Goal: Information Seeking & Learning: Learn about a topic

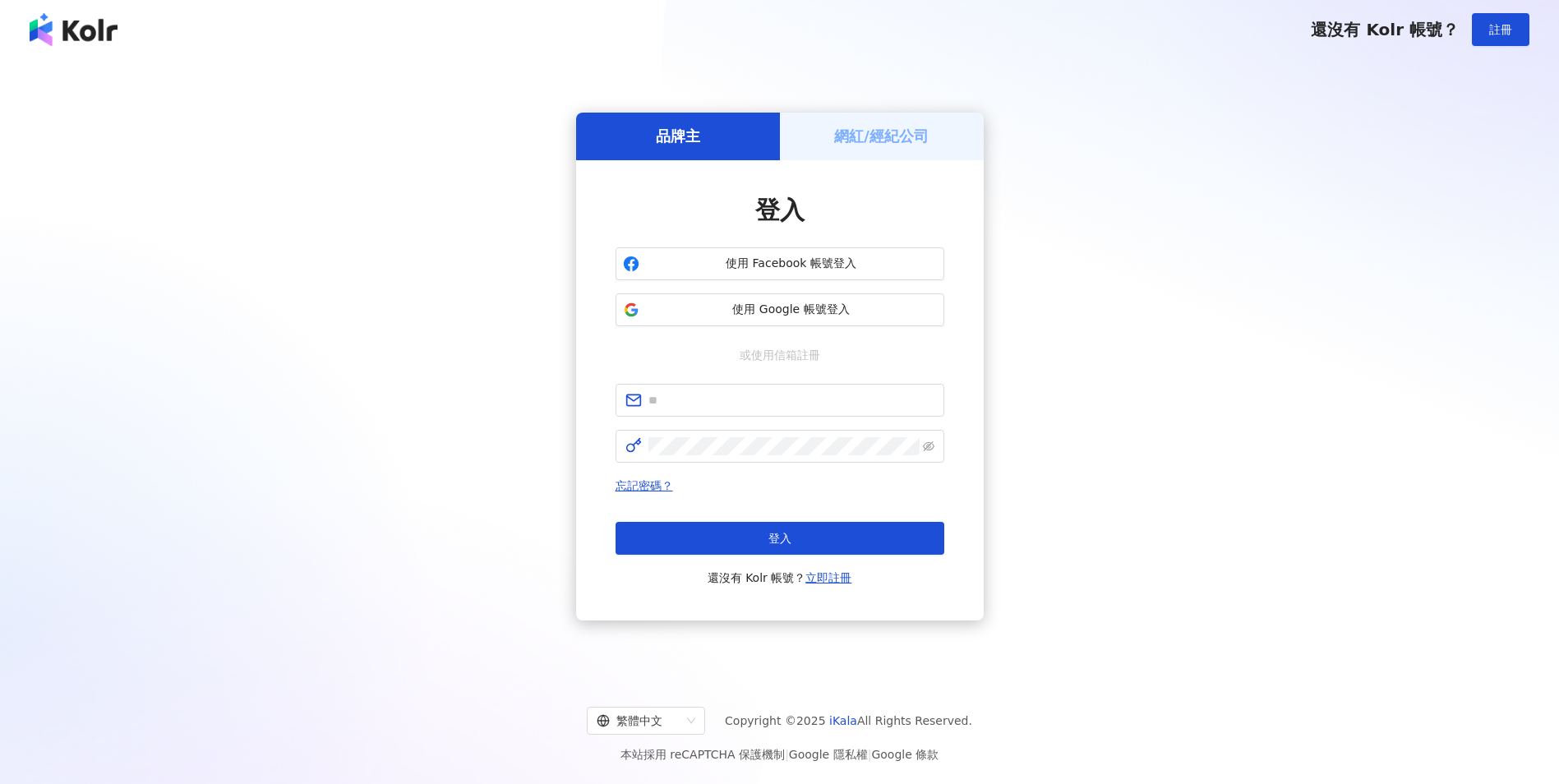
click at [745, 303] on span "使用 Google 帳號登入" at bounding box center [791, 309] width 291 height 16
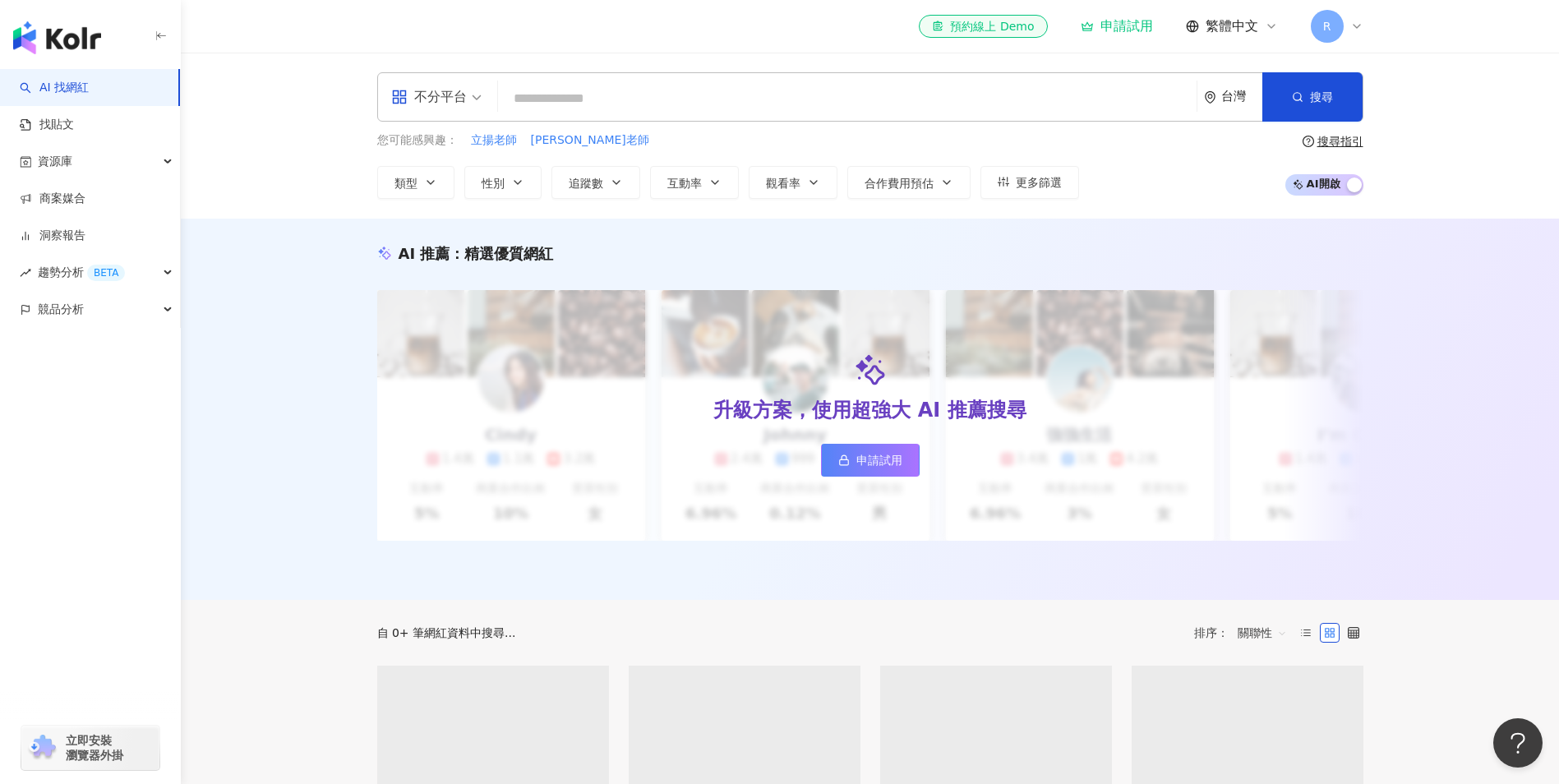
click at [540, 89] on input "search" at bounding box center [847, 98] width 685 height 31
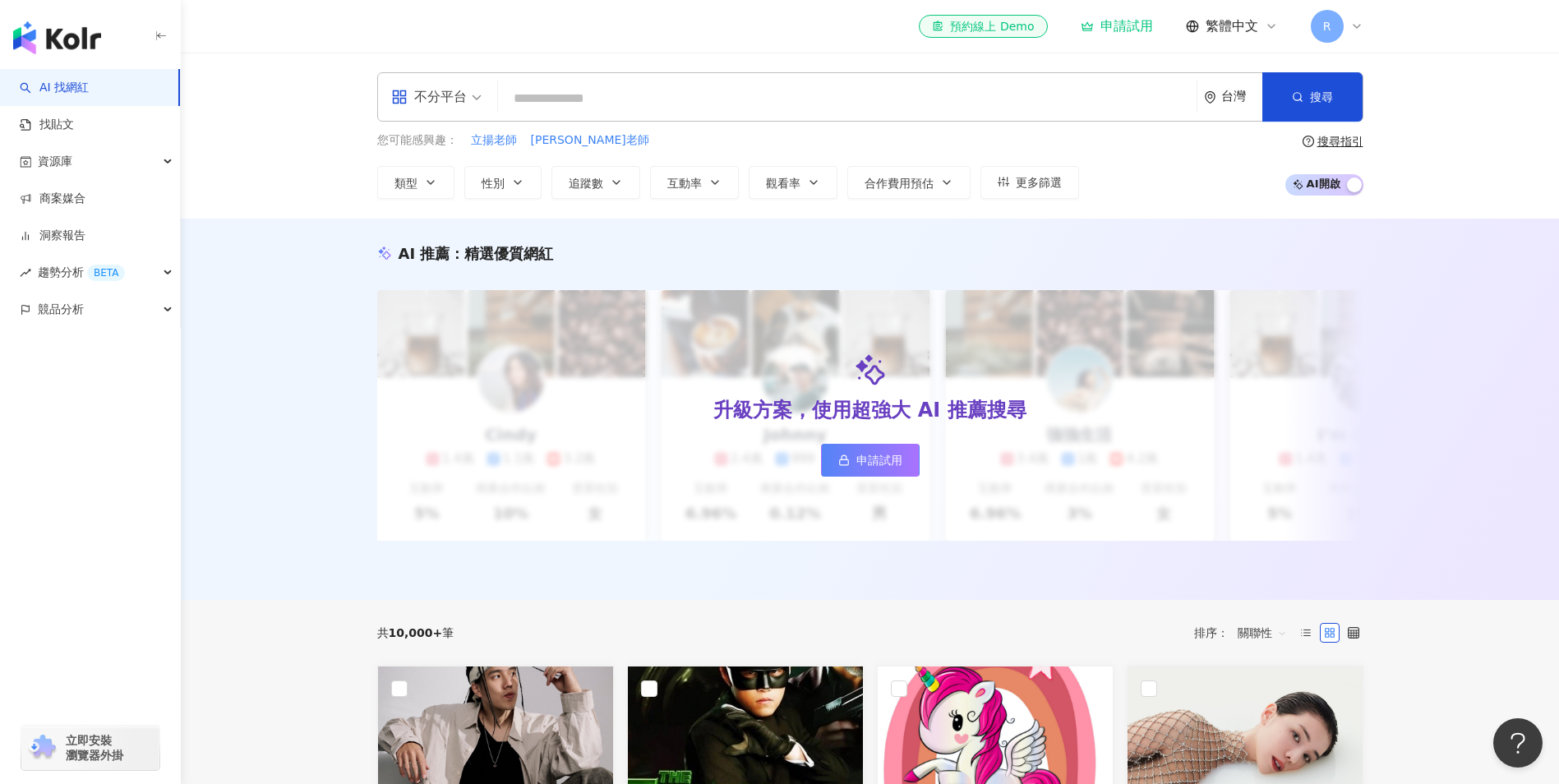
type input "******"
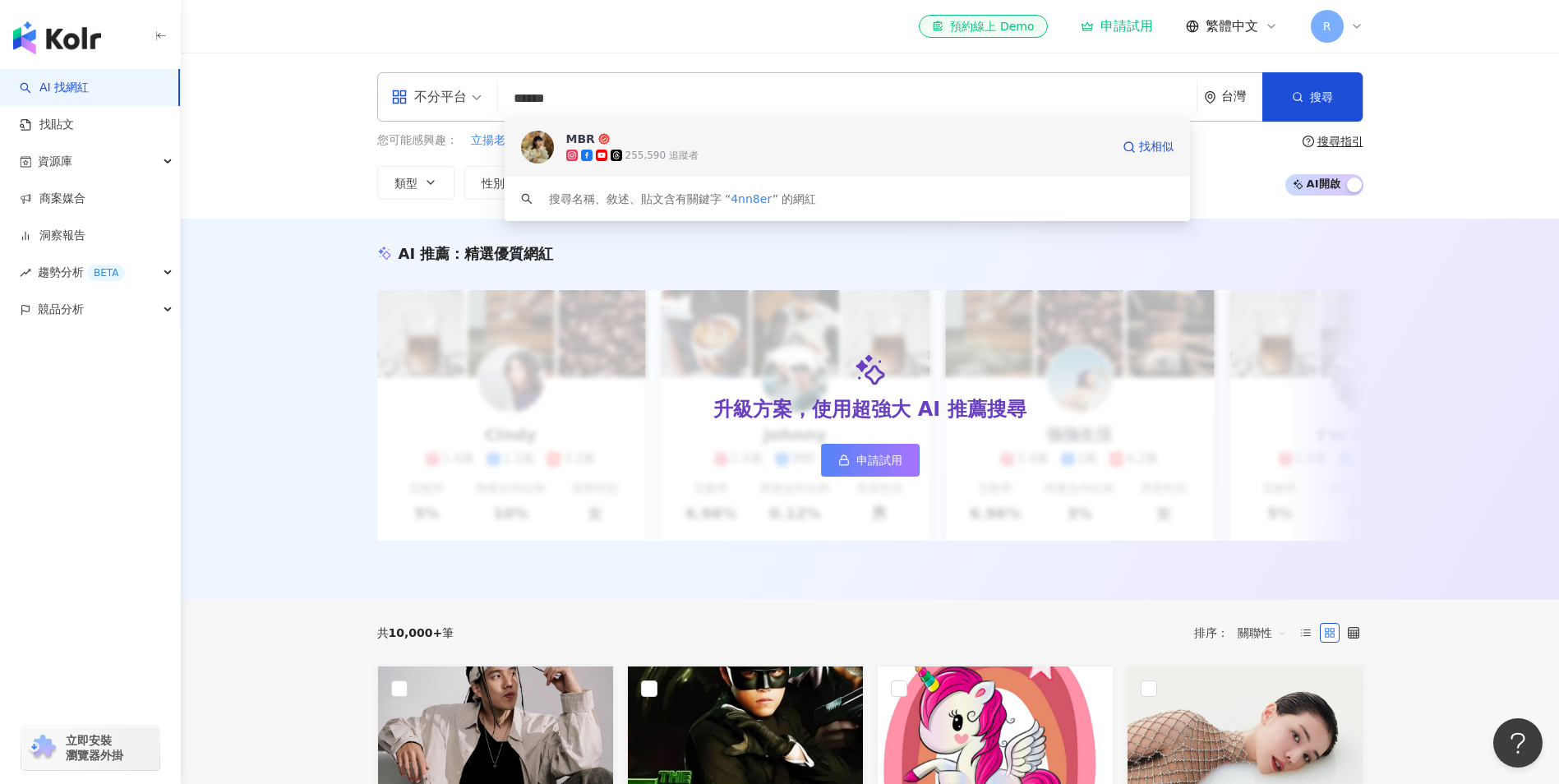
click at [721, 149] on div "255,590 追蹤者" at bounding box center [838, 154] width 544 height 16
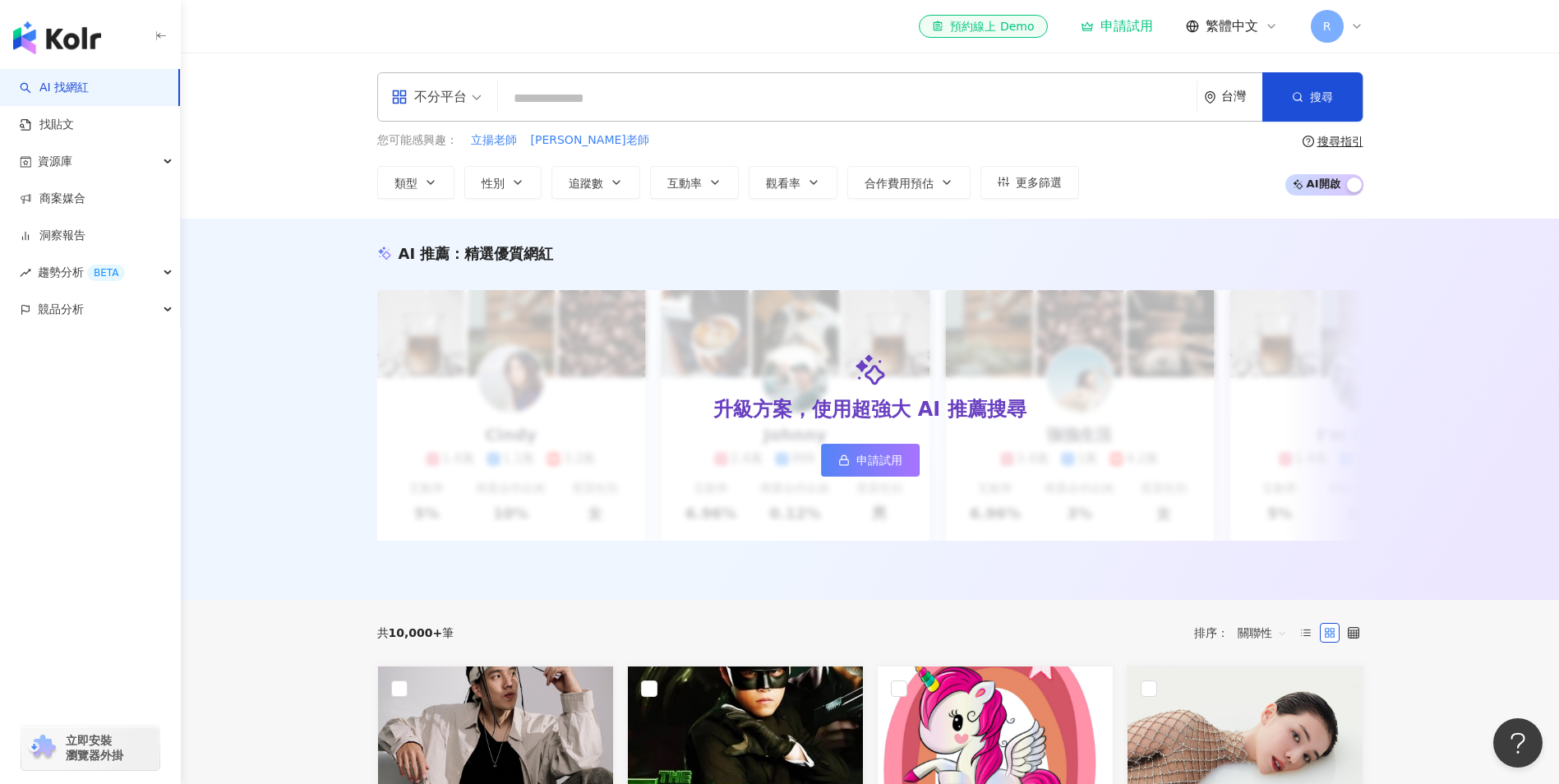
paste input "**********"
type input "**********"
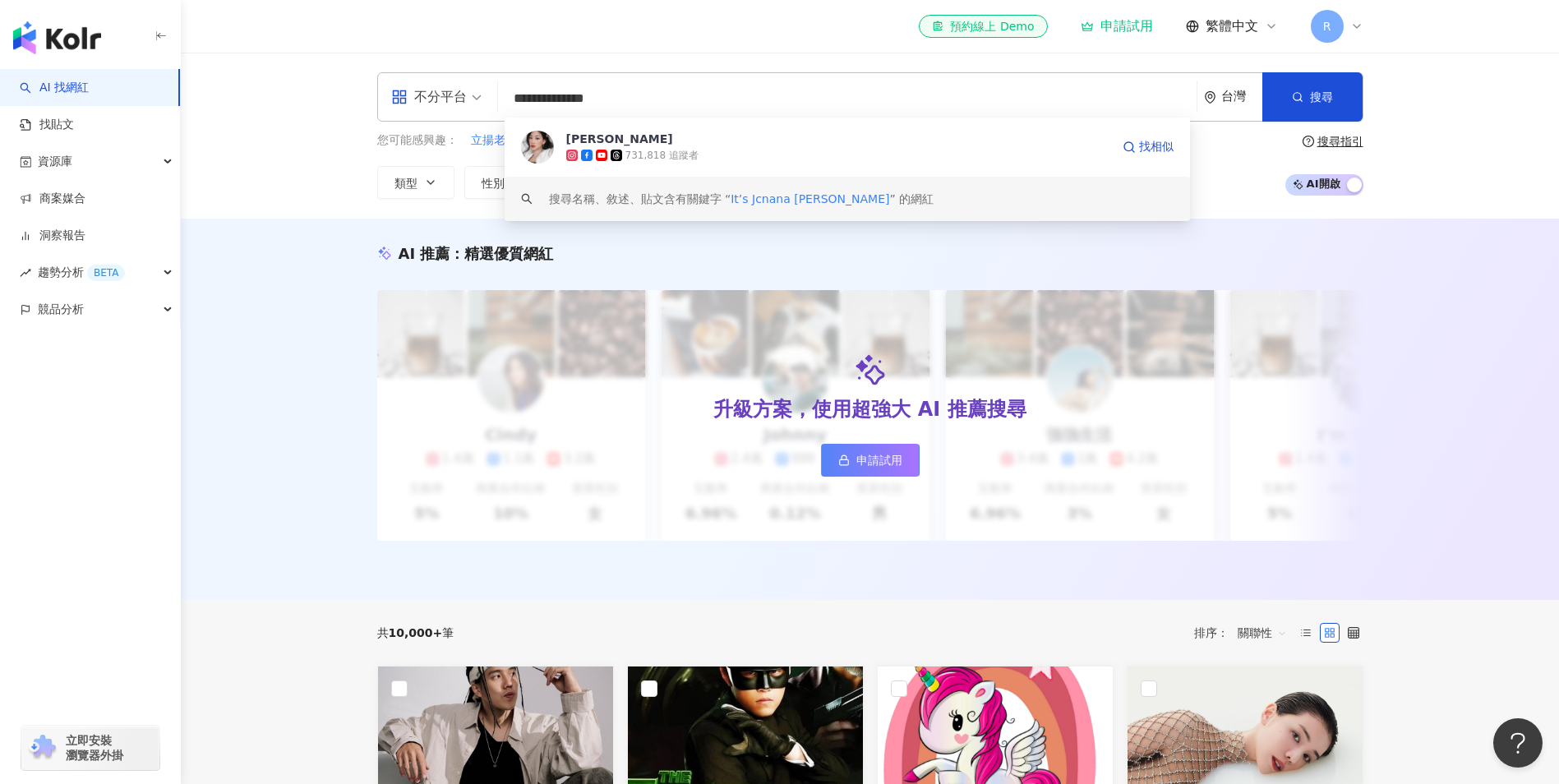
click at [735, 148] on div "731,818 追蹤者" at bounding box center [838, 154] width 544 height 16
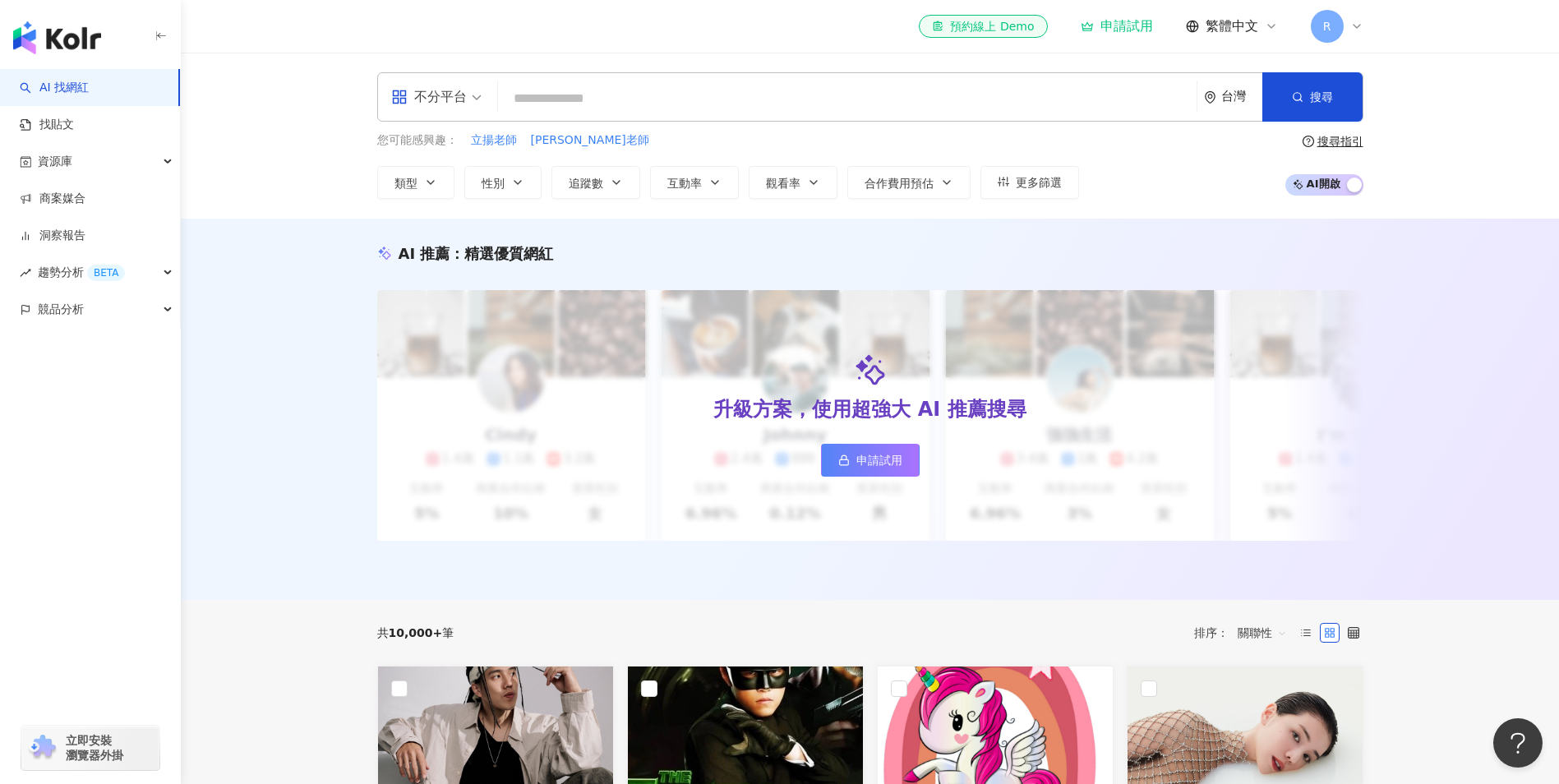
paste input "**********"
type input "**********"
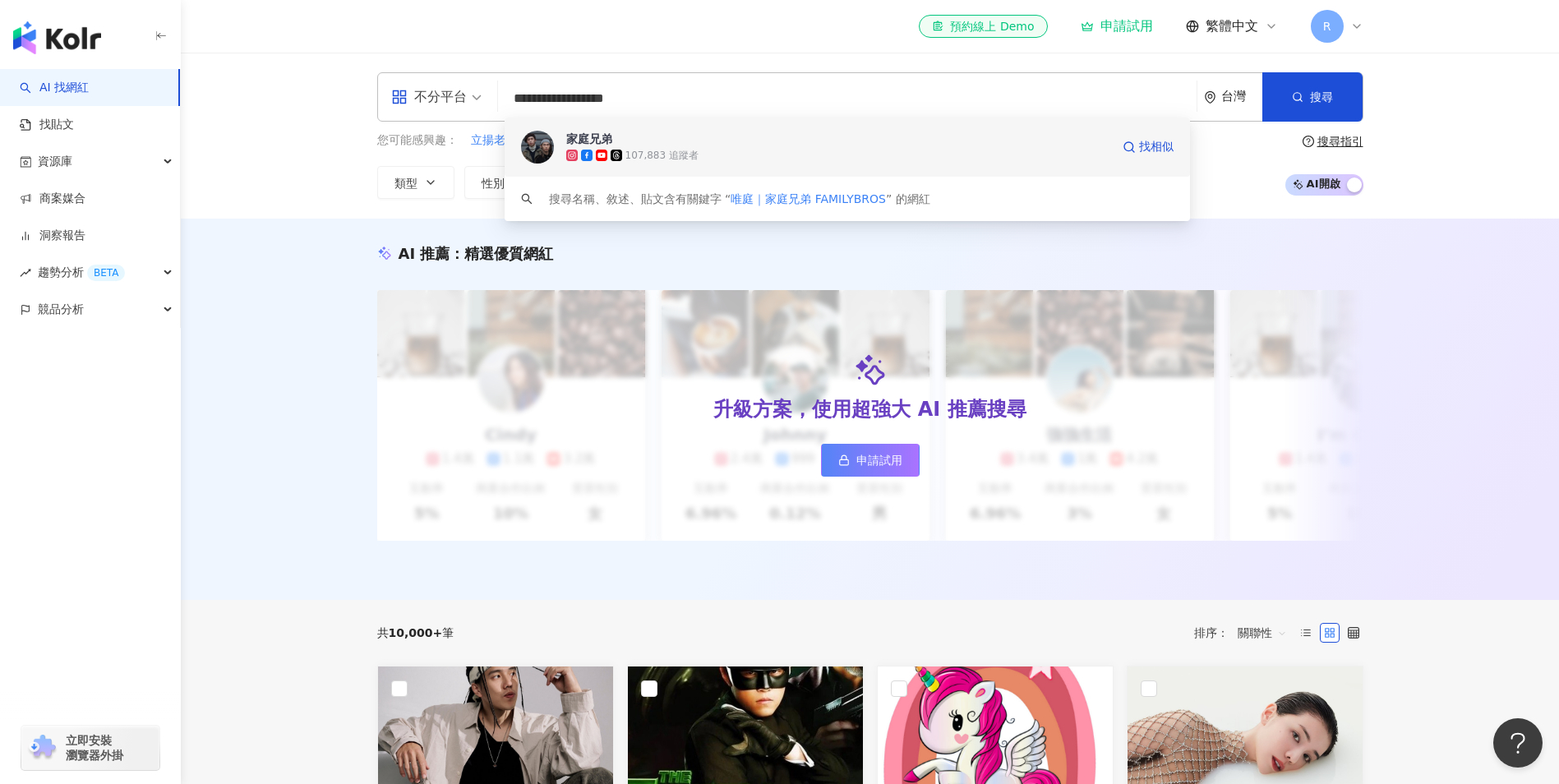
click at [634, 144] on span "家庭兄弟" at bounding box center [838, 138] width 544 height 16
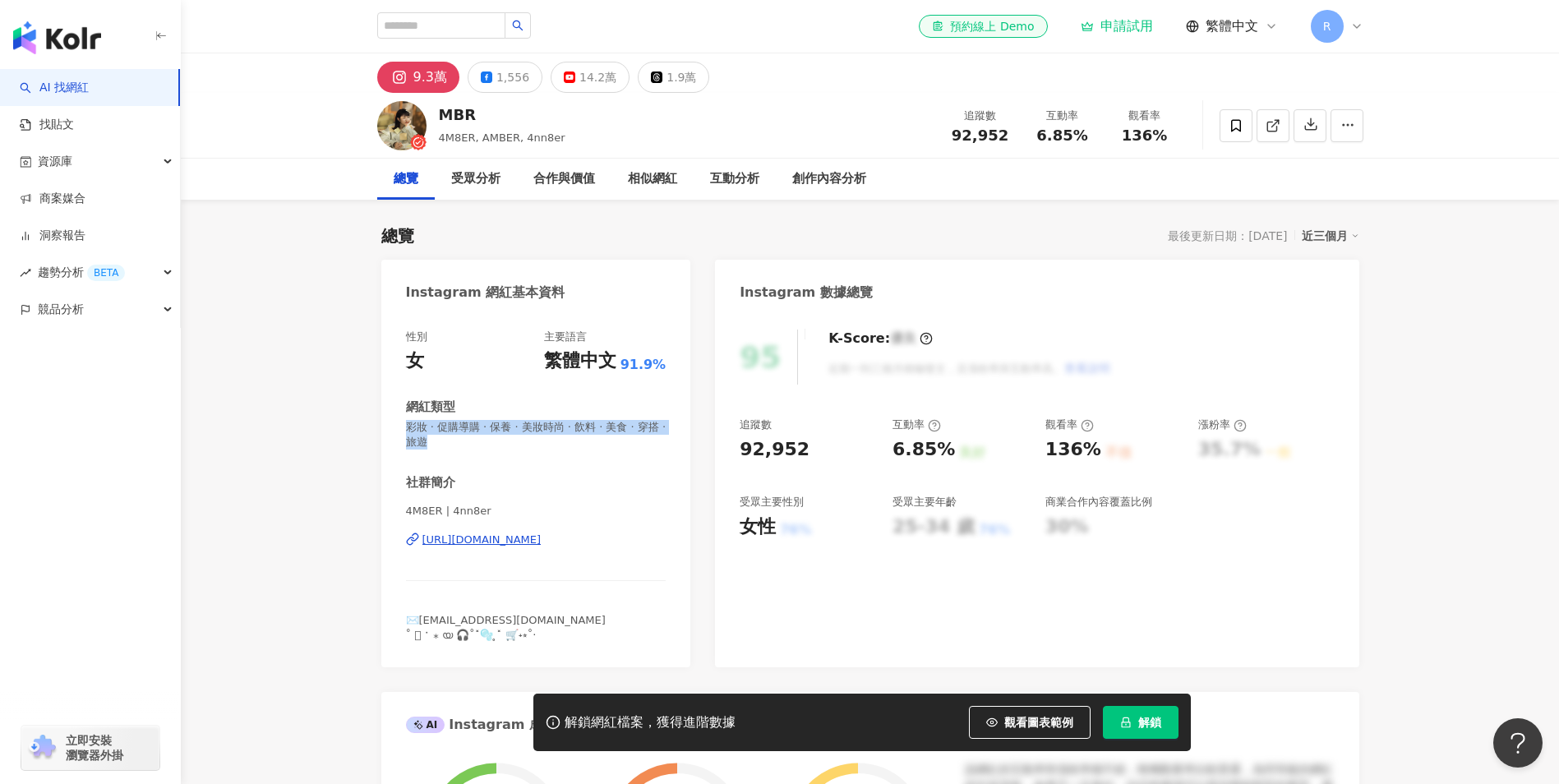
drag, startPoint x: 471, startPoint y: 445, endPoint x: 403, endPoint y: 435, distance: 68.7
click at [403, 435] on div "性別 女 主要語言 繁體中文 91.9% 網紅類型 彩妝 · 促購導購 · 保養 · 美妝時尚 · 飲料 · 美食 · 穿搭 · 旅遊 社群簡介 4M8ER …" at bounding box center [536, 490] width 310 height 354
click at [746, 175] on div "互動分析" at bounding box center [734, 179] width 49 height 19
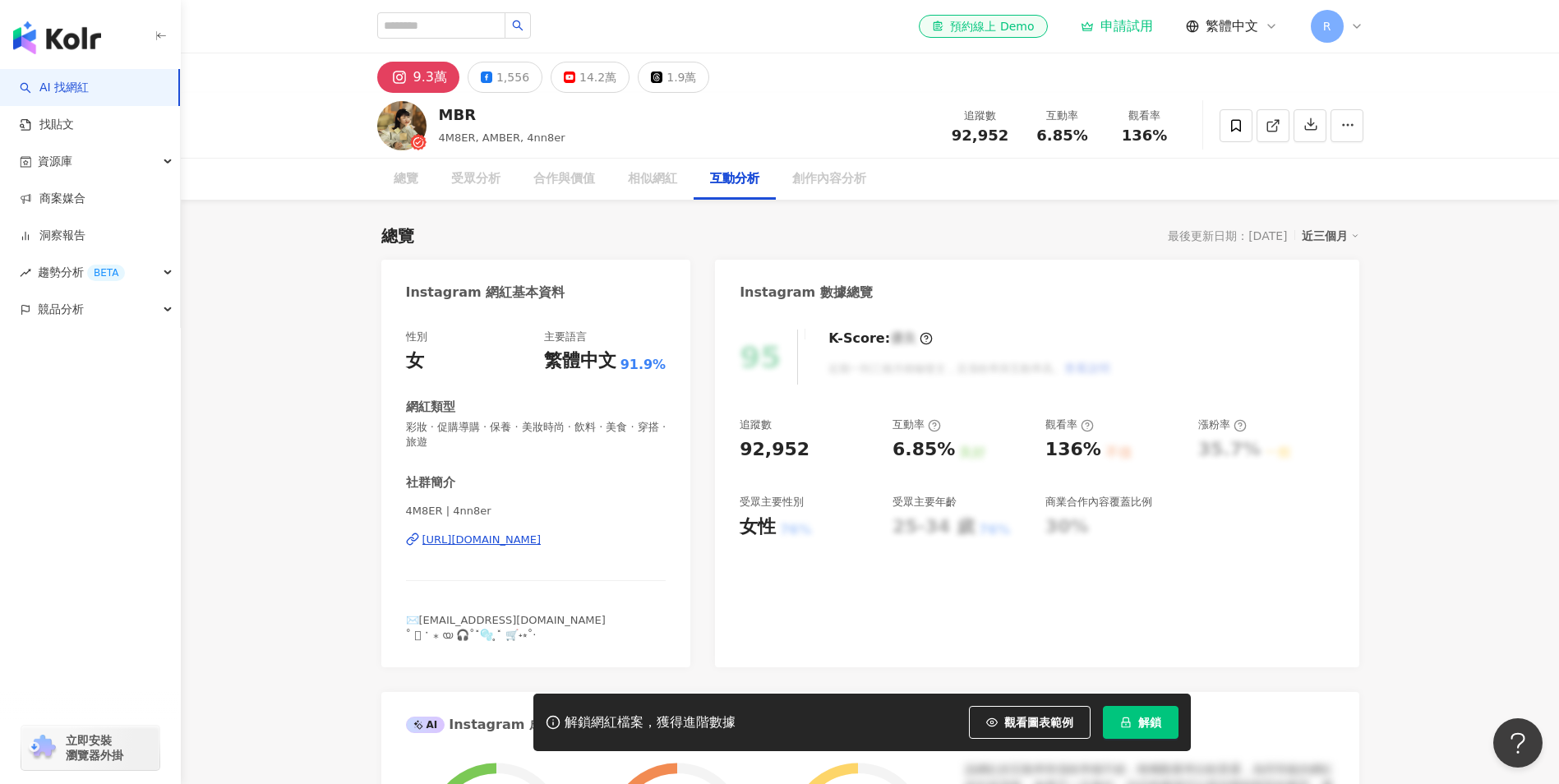
scroll to position [3166, 0]
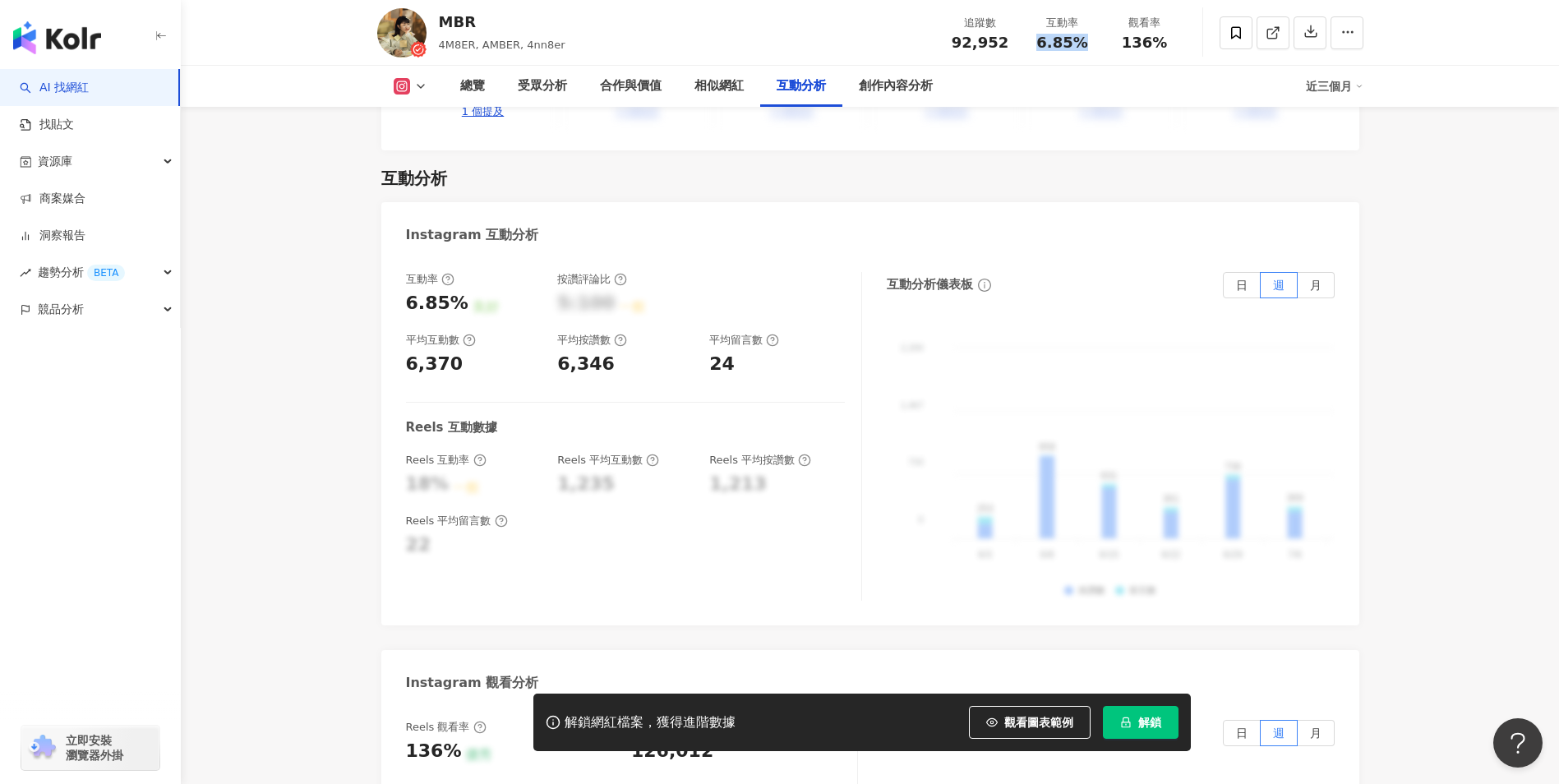
drag, startPoint x: 1036, startPoint y: 41, endPoint x: 1089, endPoint y: 46, distance: 53.2
click at [1089, 46] on div "6.85%" at bounding box center [1062, 42] width 62 height 16
copy span "6.85%"
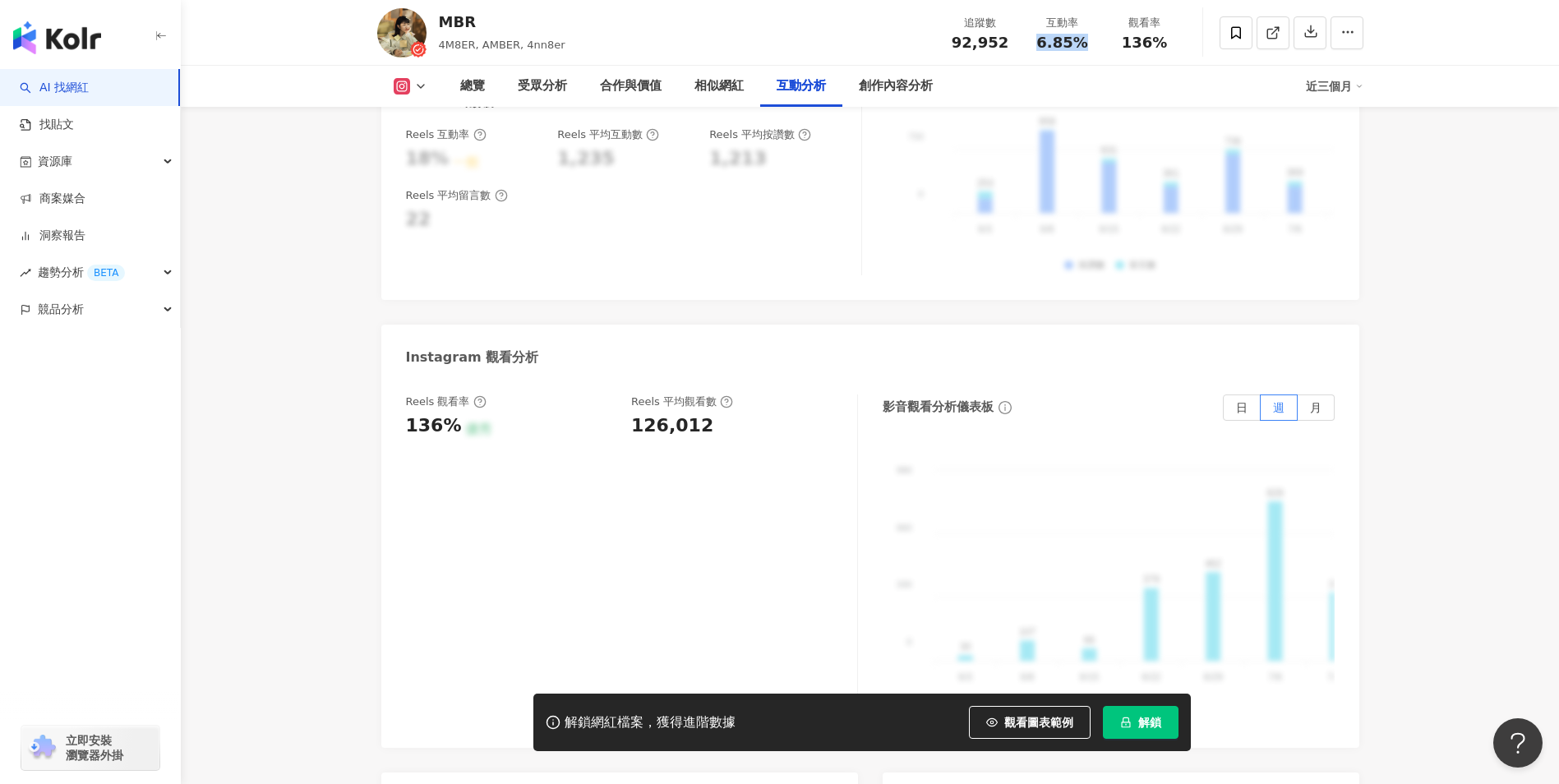
scroll to position [3495, 0]
drag, startPoint x: 643, startPoint y: 381, endPoint x: 709, endPoint y: 379, distance: 66.0
click at [709, 391] on div "Reels 觀看率 136% 優秀 Reels 平均觀看數 126,012" at bounding box center [624, 413] width 435 height 45
copy div "126,012"
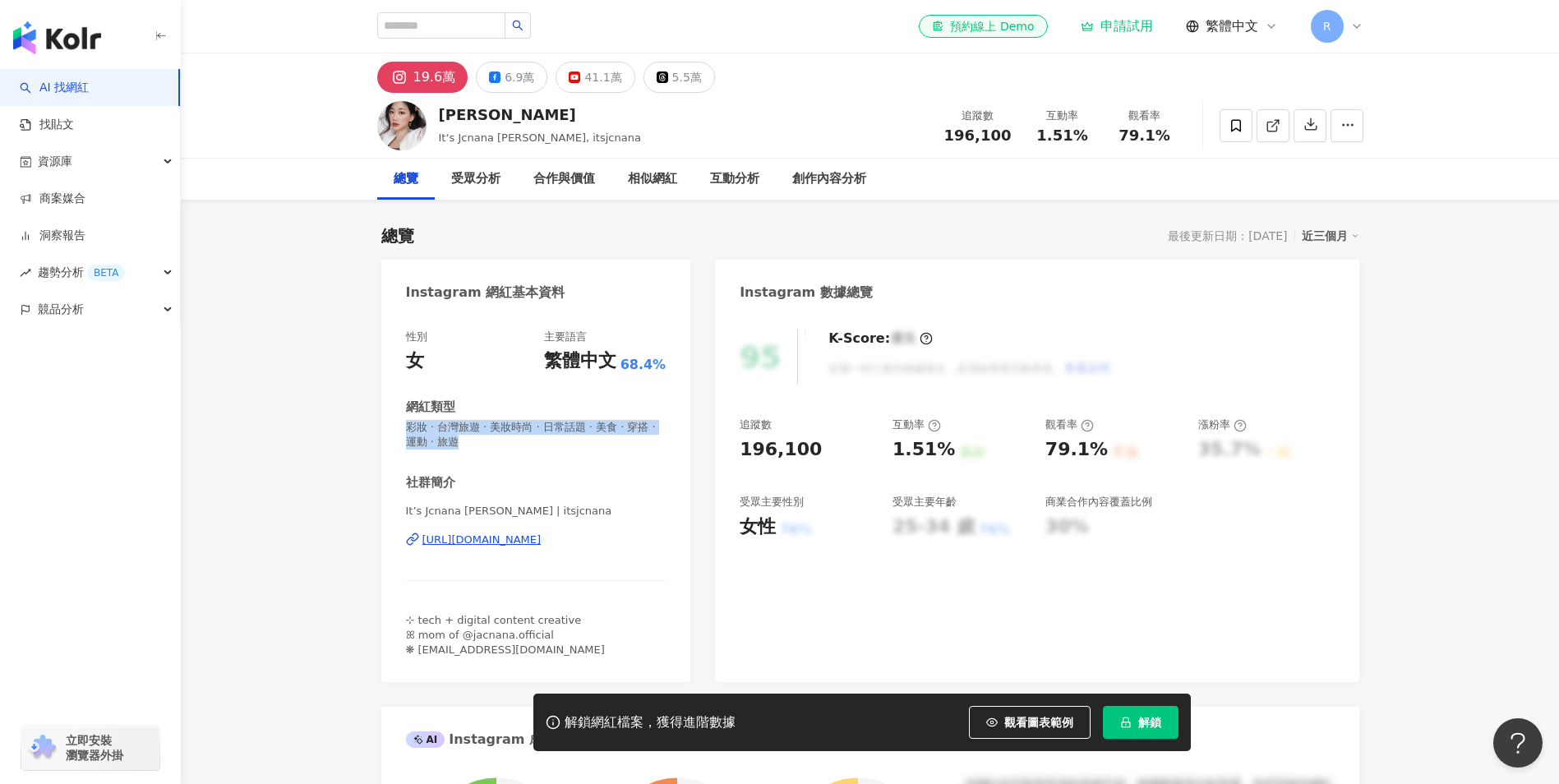
drag, startPoint x: 504, startPoint y: 444, endPoint x: 402, endPoint y: 434, distance: 102.5
click at [402, 434] on div "性別 女 主要語言 繁體中文 68.4% 網紅類型 彩妝 · 台灣旅遊 · 美妝時尚 · 日常話題 · 美食 · 穿搭 · 運動 · 旅遊 社群簡介 It’s…" at bounding box center [536, 497] width 310 height 369
copy span "彩妝 · 台灣旅遊 · 美妝時尚 · 日常話題 · 美食 · 穿搭 · 運動 · 旅遊"
drag, startPoint x: 1028, startPoint y: 130, endPoint x: 1083, endPoint y: 141, distance: 56.1
click at [1083, 141] on div "互動率 1.51%" at bounding box center [1062, 126] width 82 height 35
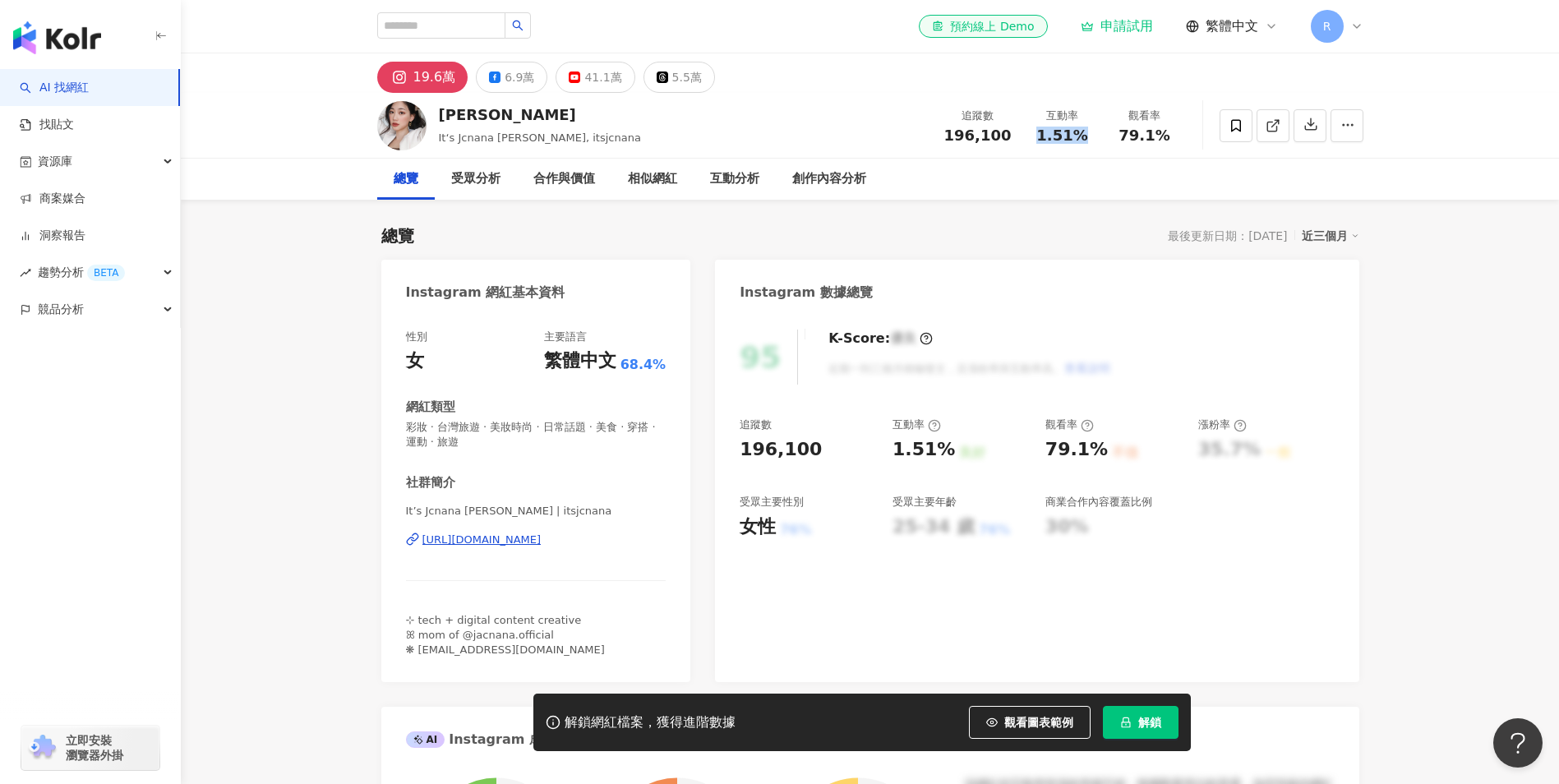
copy span "1.51%"
click at [741, 180] on div "互動分析" at bounding box center [734, 179] width 49 height 19
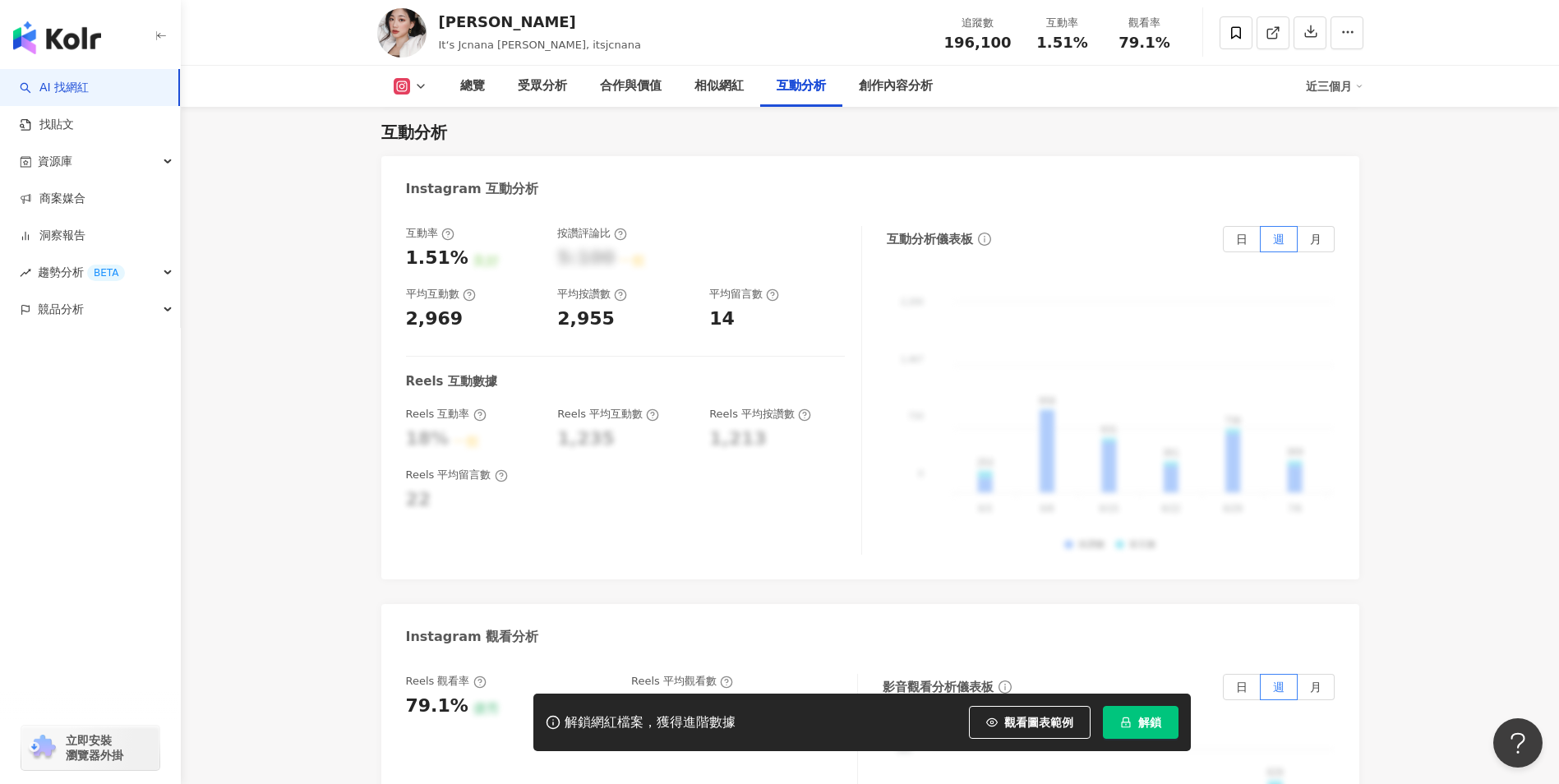
scroll to position [3290, 0]
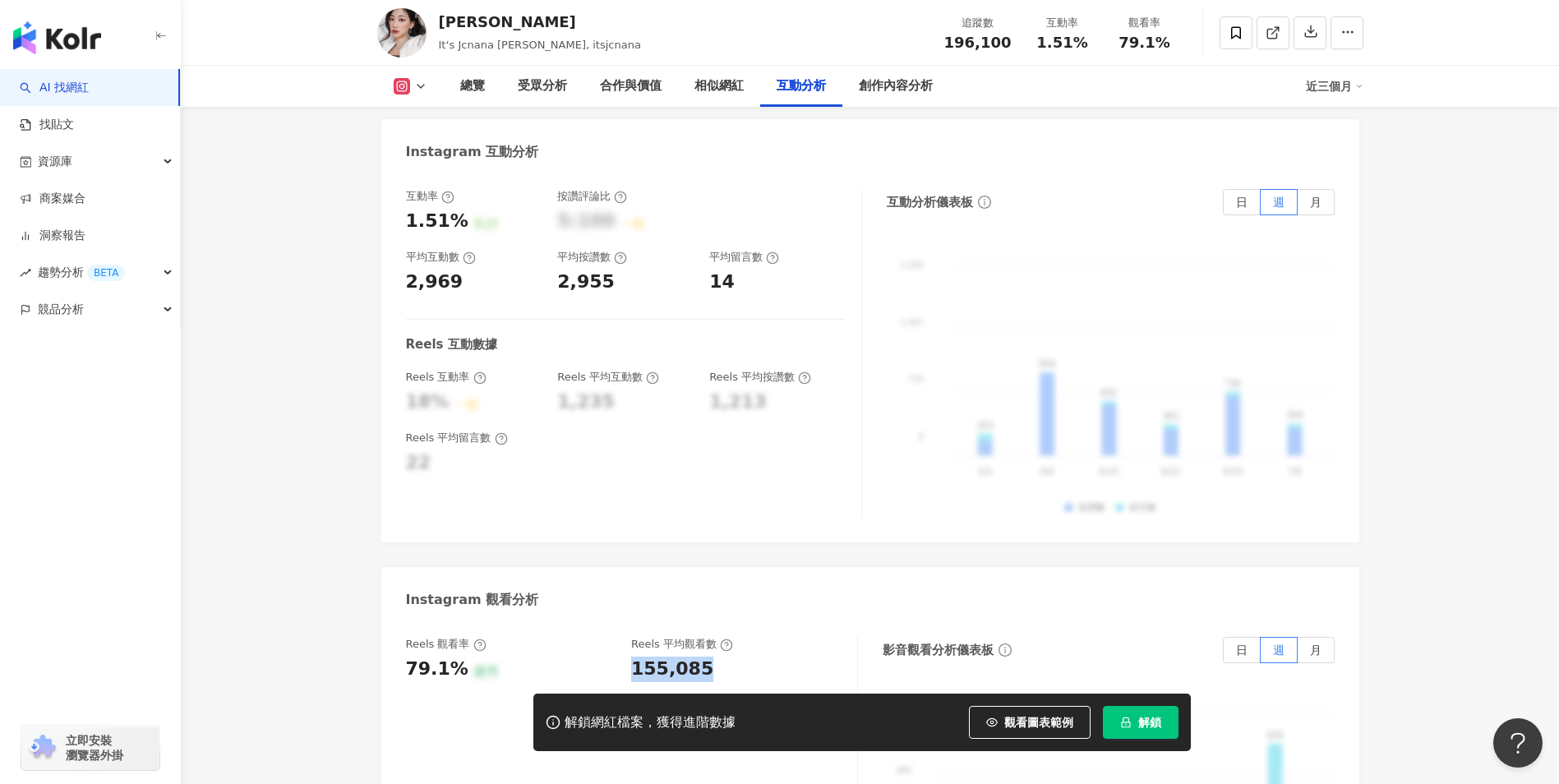
drag, startPoint x: 624, startPoint y: 631, endPoint x: 703, endPoint y: 630, distance: 79.0
click at [703, 637] on div "Reels 觀看率 79.1% 優秀 [PERSON_NAME] 平均觀看數 155,085" at bounding box center [624, 659] width 435 height 45
copy div "155,085"
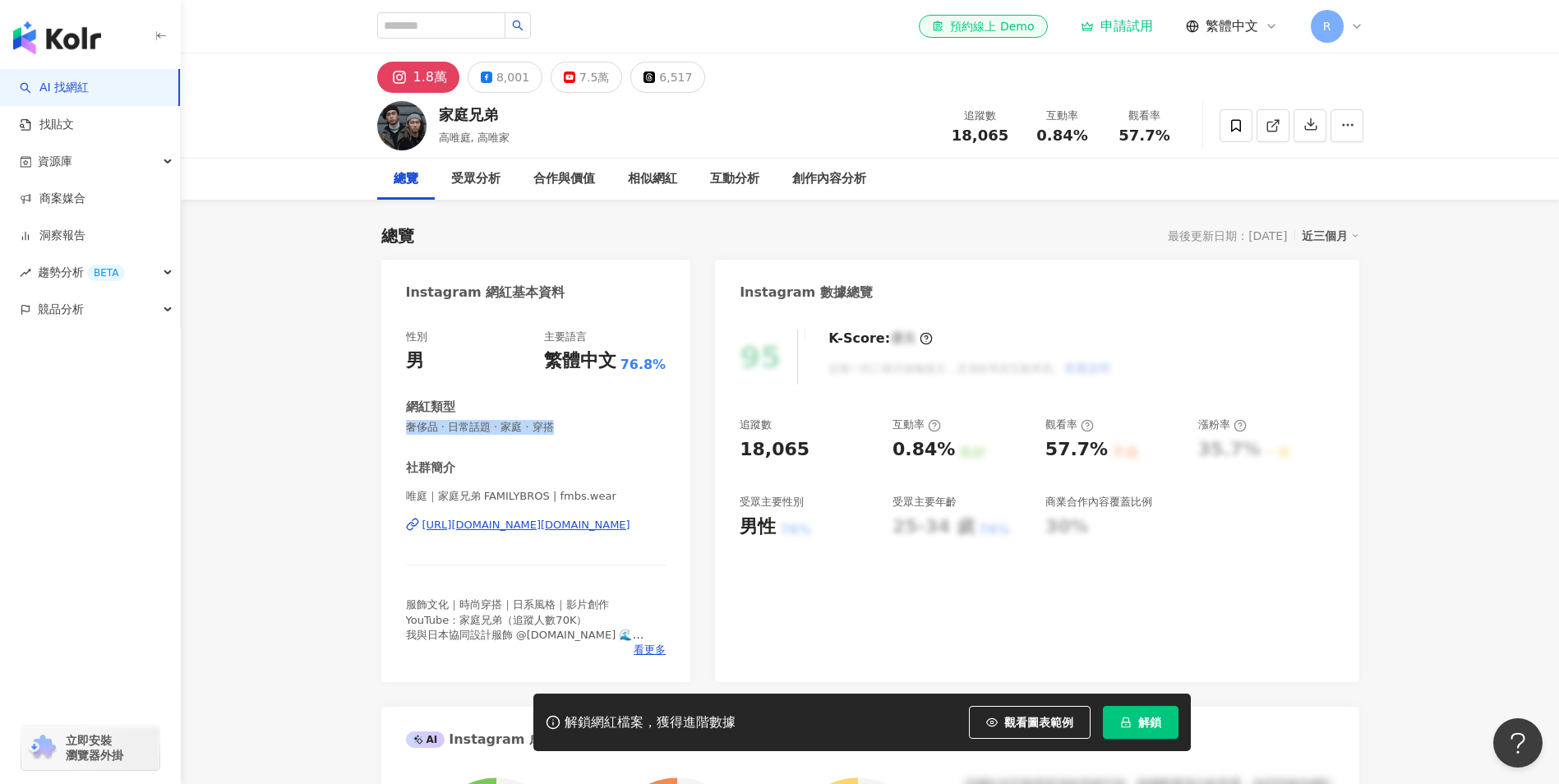
drag, startPoint x: 583, startPoint y: 433, endPoint x: 409, endPoint y: 418, distance: 174.6
click at [409, 418] on div "網紅類型 奢侈品 · 日常話題 · 家庭 · 穿搭" at bounding box center [536, 416] width 261 height 36
copy span "奢侈品 · 日常話題 · 家庭 · 穿搭"
drag, startPoint x: 1038, startPoint y: 138, endPoint x: 1088, endPoint y: 142, distance: 50.2
click at [1088, 142] on div "0.84%" at bounding box center [1062, 135] width 62 height 16
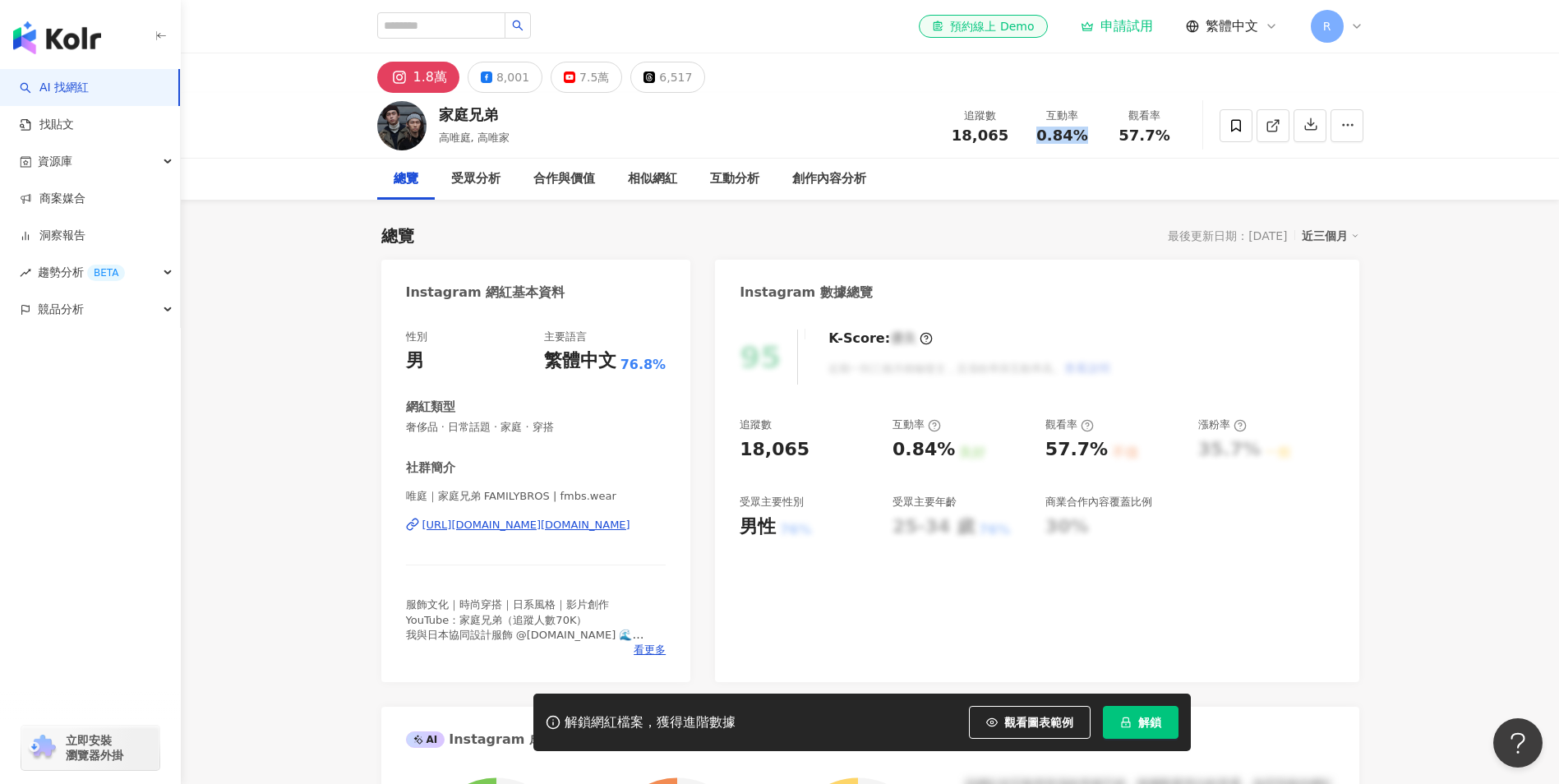
copy span "0.84%"
click at [726, 170] on div "互動分析" at bounding box center [734, 179] width 49 height 19
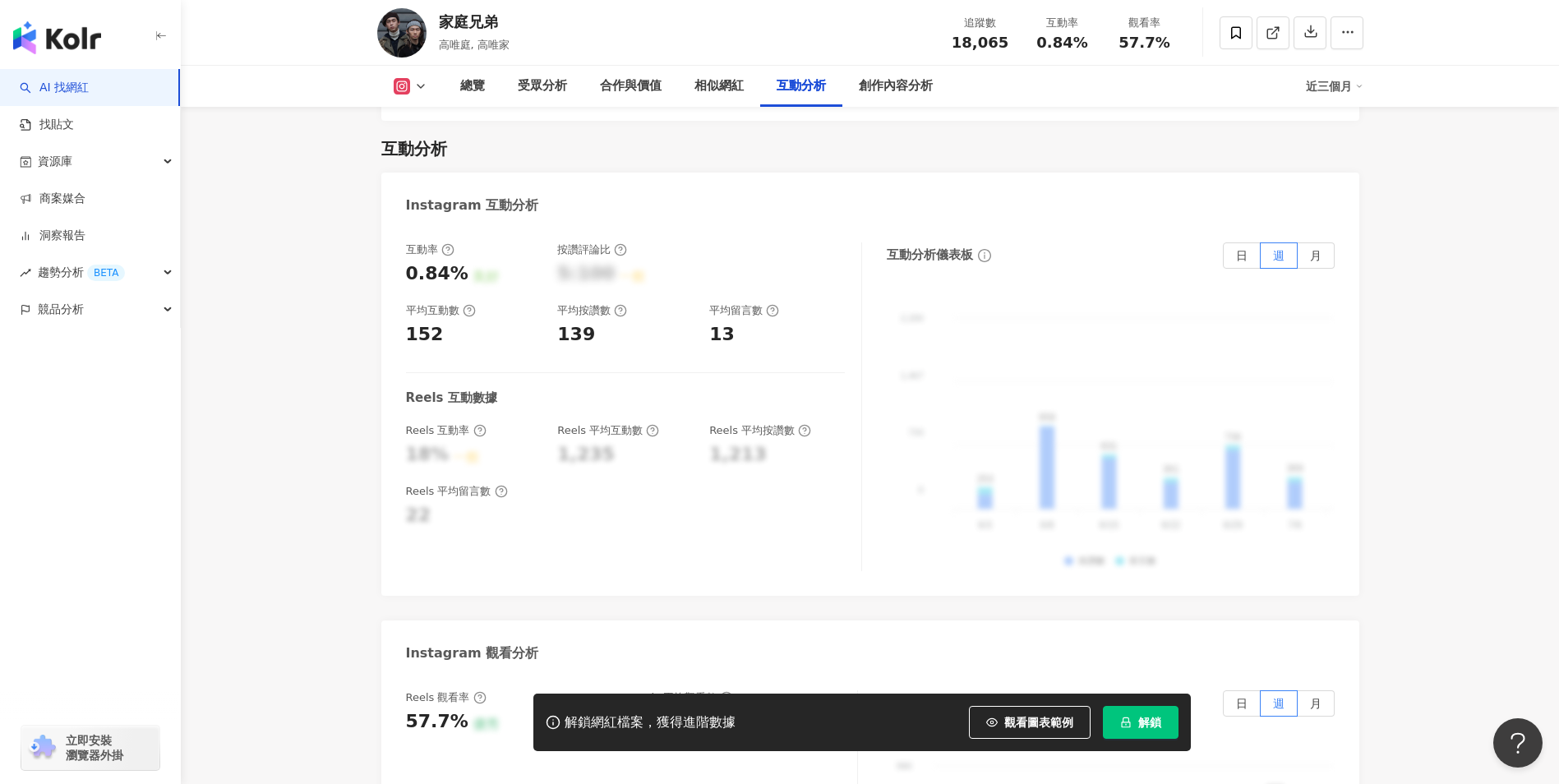
scroll to position [3592, 0]
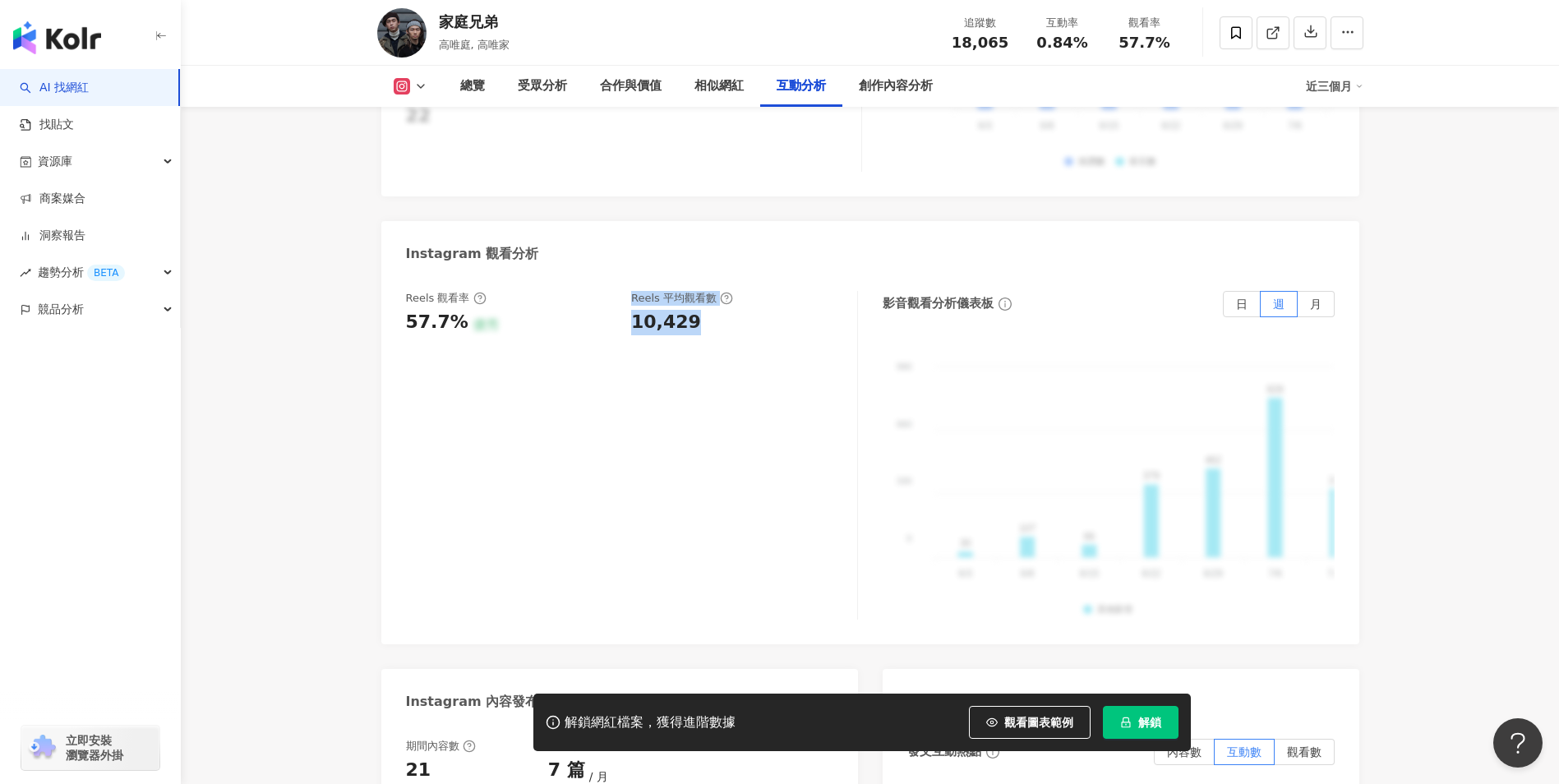
drag, startPoint x: 703, startPoint y: 298, endPoint x: 620, endPoint y: 293, distance: 83.2
click at [620, 293] on div "Reels 觀看率 57.7% 優秀 Reels 平均觀看數 10,429" at bounding box center [624, 313] width 435 height 45
drag, startPoint x: 620, startPoint y: 293, endPoint x: 647, endPoint y: 292, distance: 27.0
click at [647, 310] on div "10,429" at bounding box center [666, 323] width 70 height 25
drag, startPoint x: 650, startPoint y: 295, endPoint x: 628, endPoint y: 295, distance: 22.0
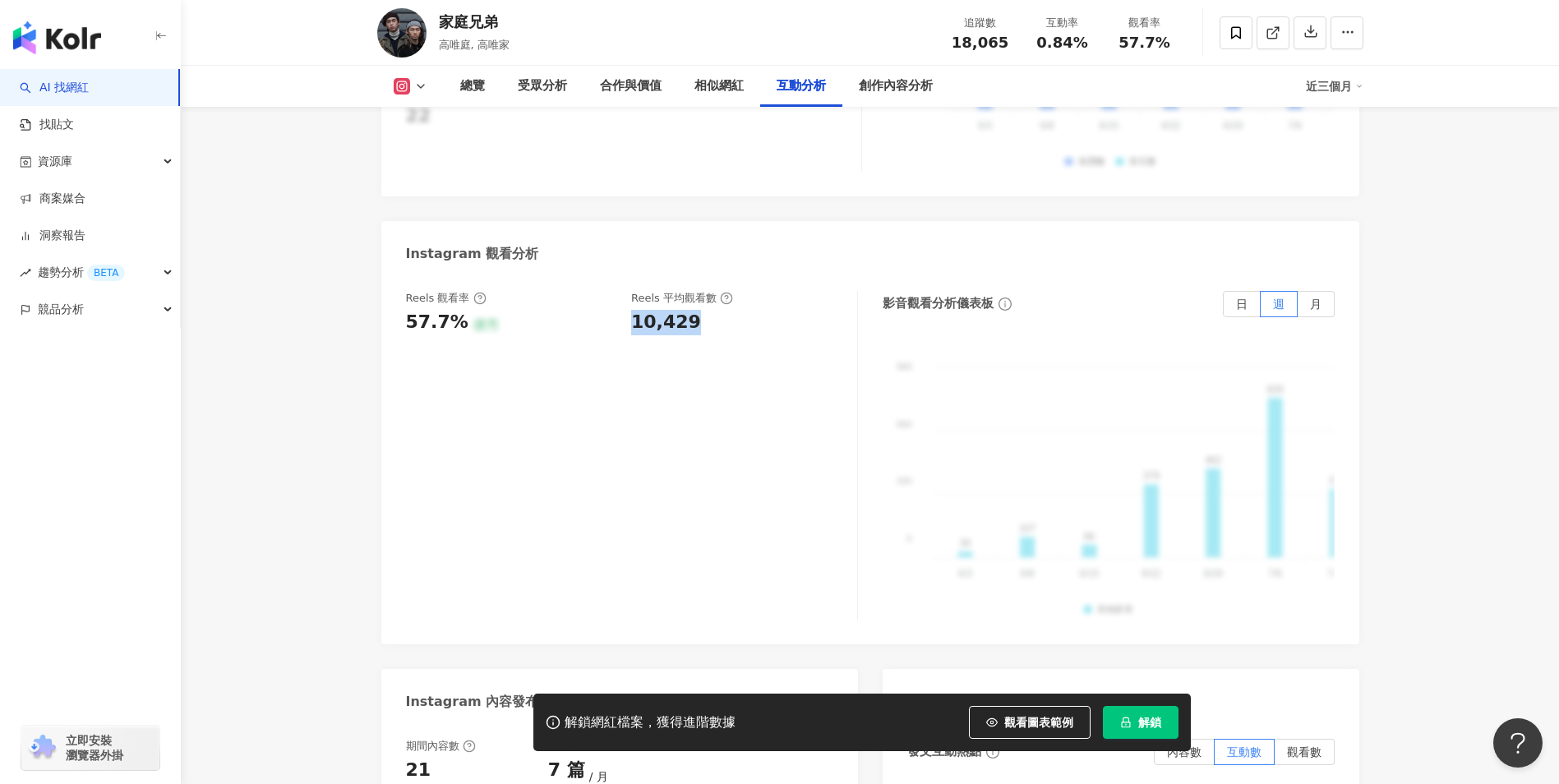
click at [628, 295] on div "Reels 觀看率 57.7% 優秀 Reels 平均觀看數 10,429" at bounding box center [624, 313] width 435 height 45
copy div "10,429"
